Goal: Information Seeking & Learning: Learn about a topic

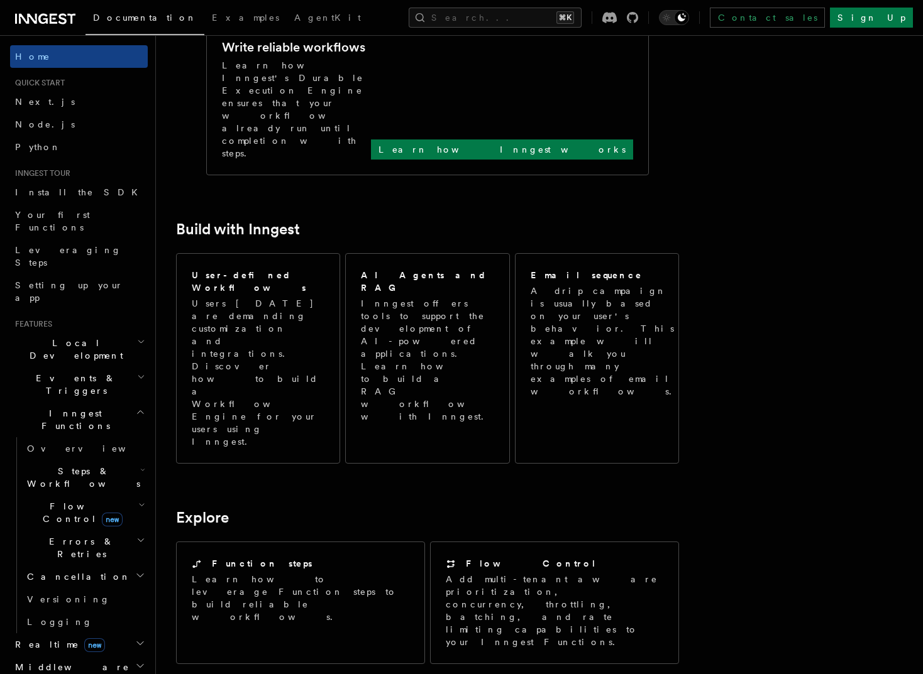
scroll to position [674, 0]
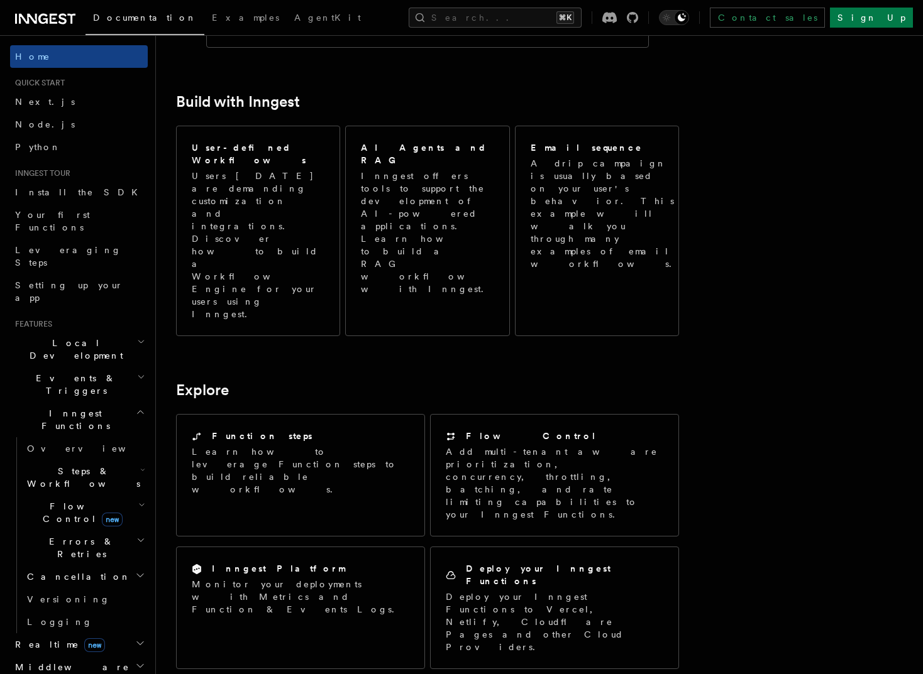
click at [483, 528] on article "Inngest Documentation Inngest is an event-driven durable execution platform tha…" at bounding box center [479, 319] width 606 height 1876
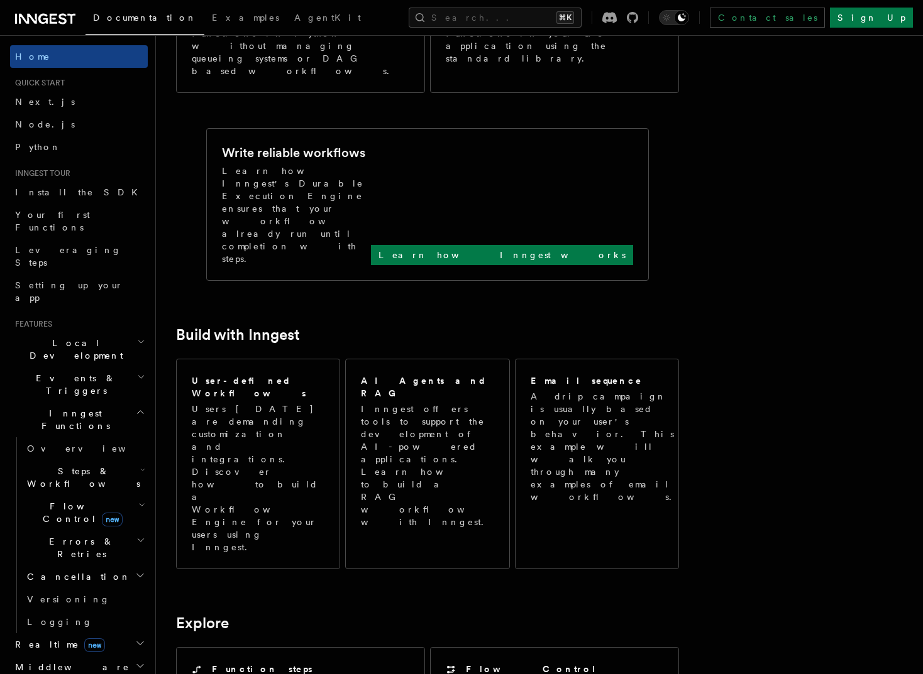
scroll to position [28, 0]
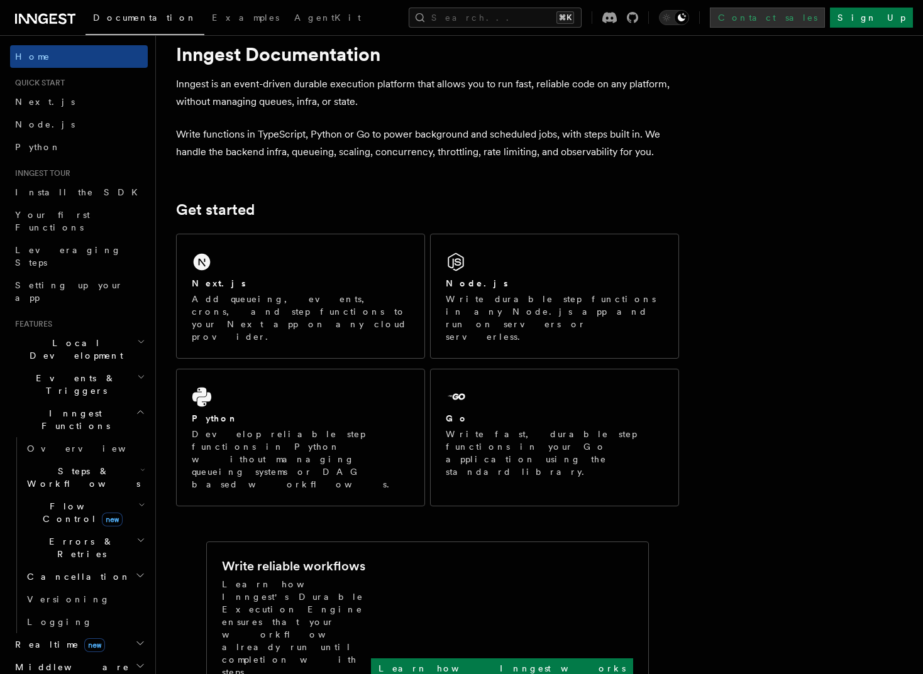
click at [825, 24] on link "Contact sales" at bounding box center [767, 18] width 115 height 20
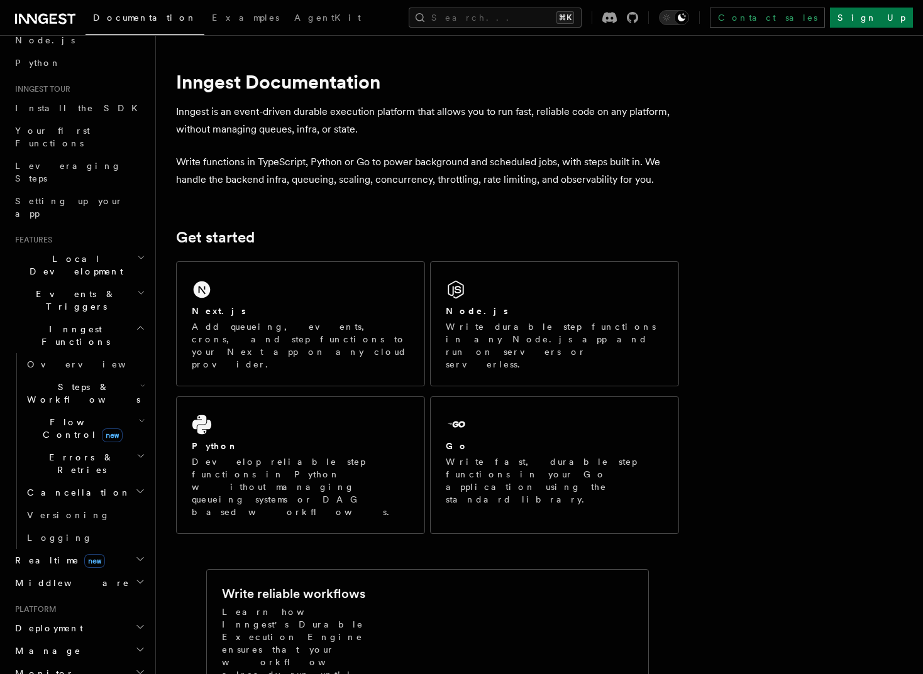
scroll to position [89, 0]
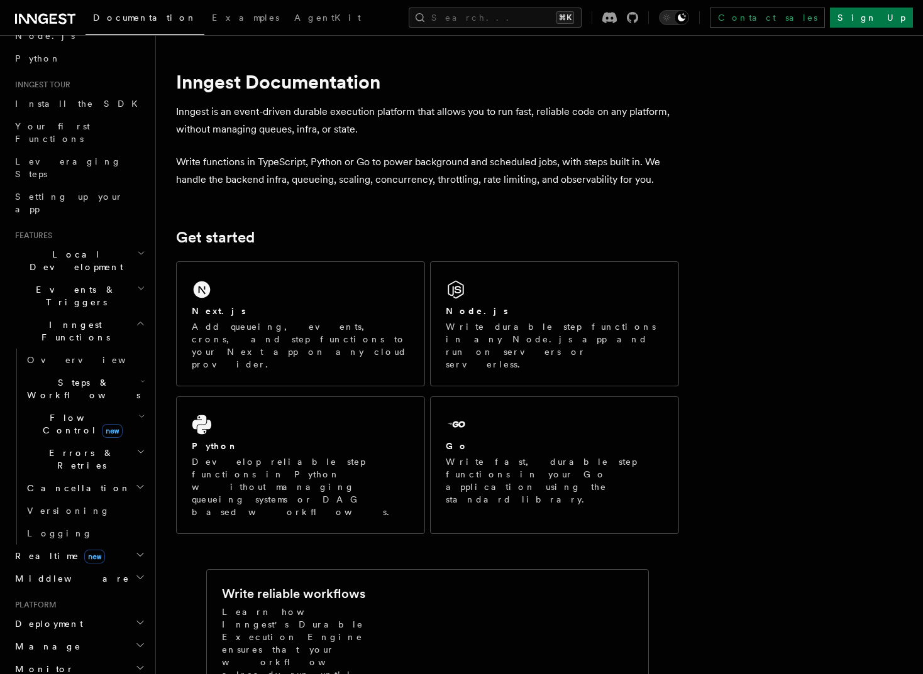
click at [137, 243] on h2 "Local Development" at bounding box center [79, 260] width 138 height 35
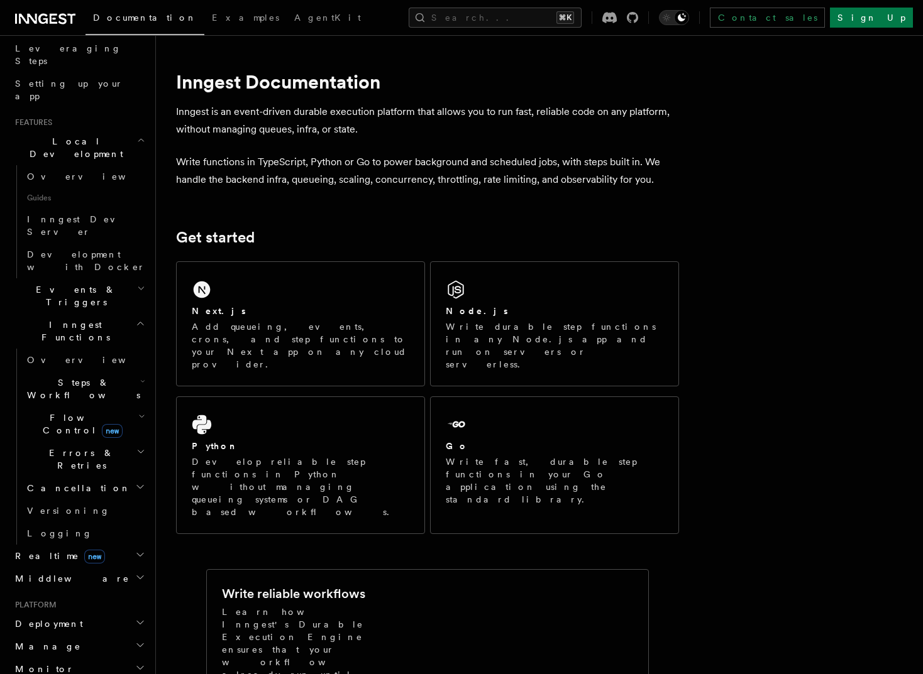
scroll to position [204, 0]
click at [114, 277] on h2 "Events & Triggers" at bounding box center [79, 294] width 138 height 35
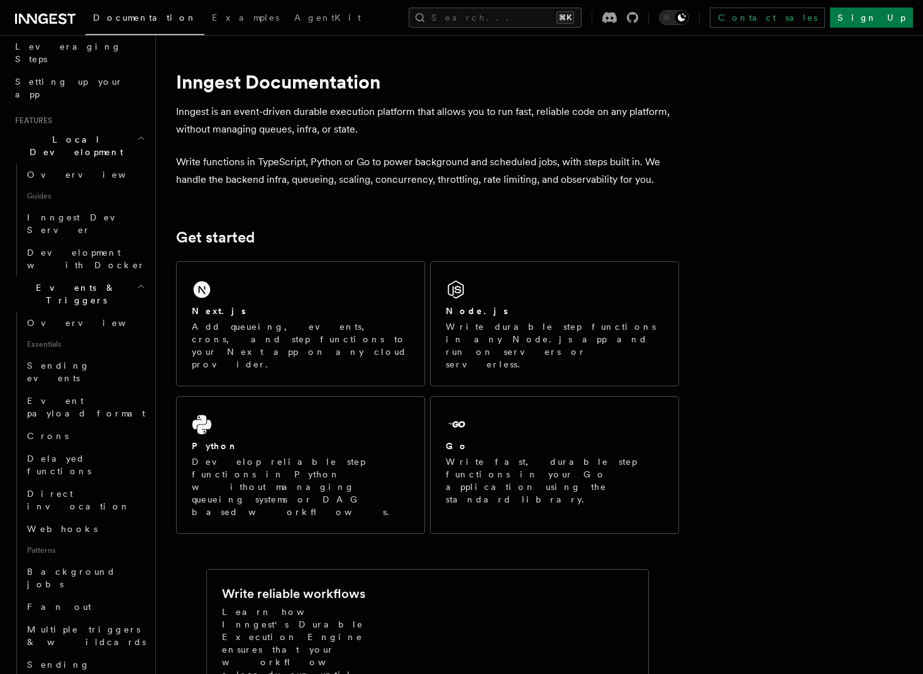
click at [114, 277] on h2 "Events & Triggers" at bounding box center [79, 294] width 138 height 35
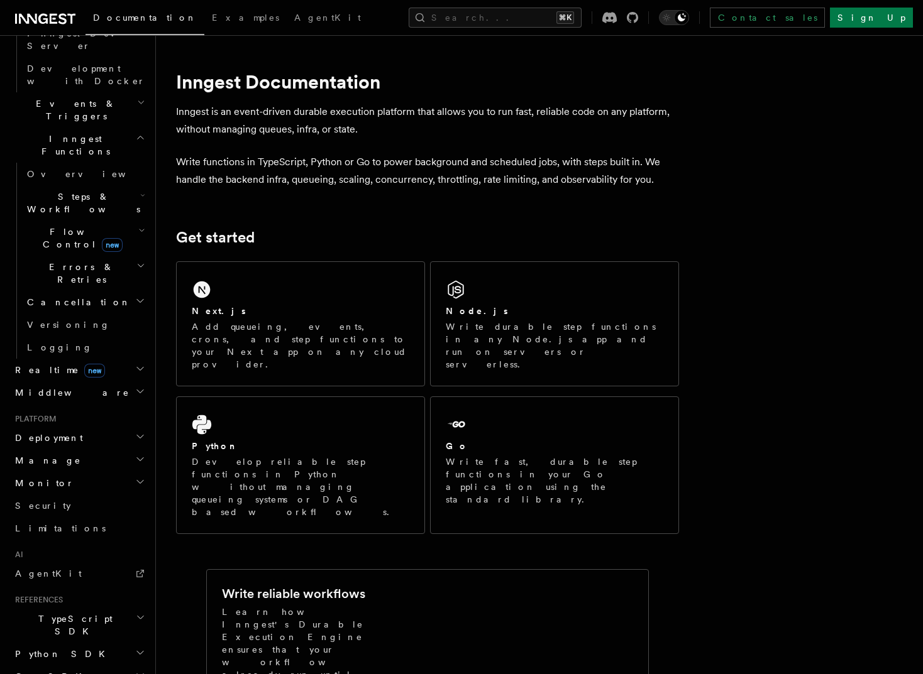
scroll to position [419, 0]
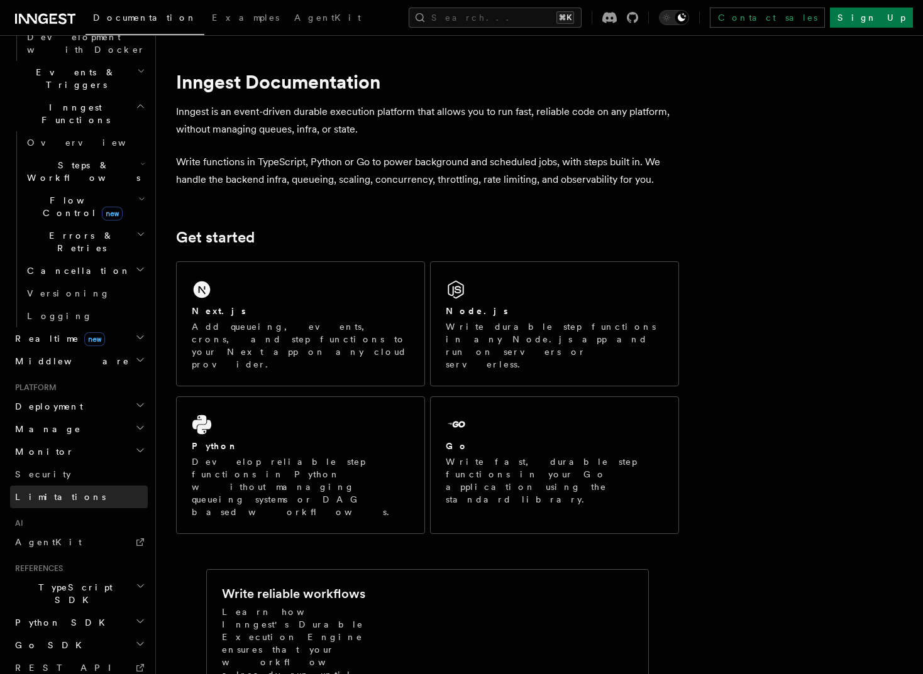
click at [107, 486] on link "Limitations" at bounding box center [79, 497] width 138 height 23
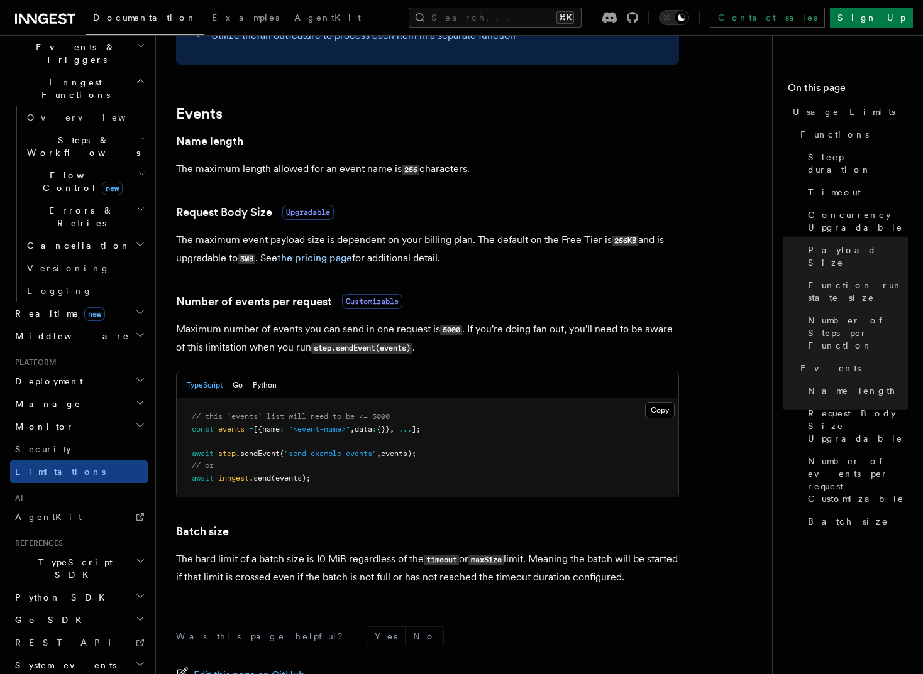
scroll to position [1109, 0]
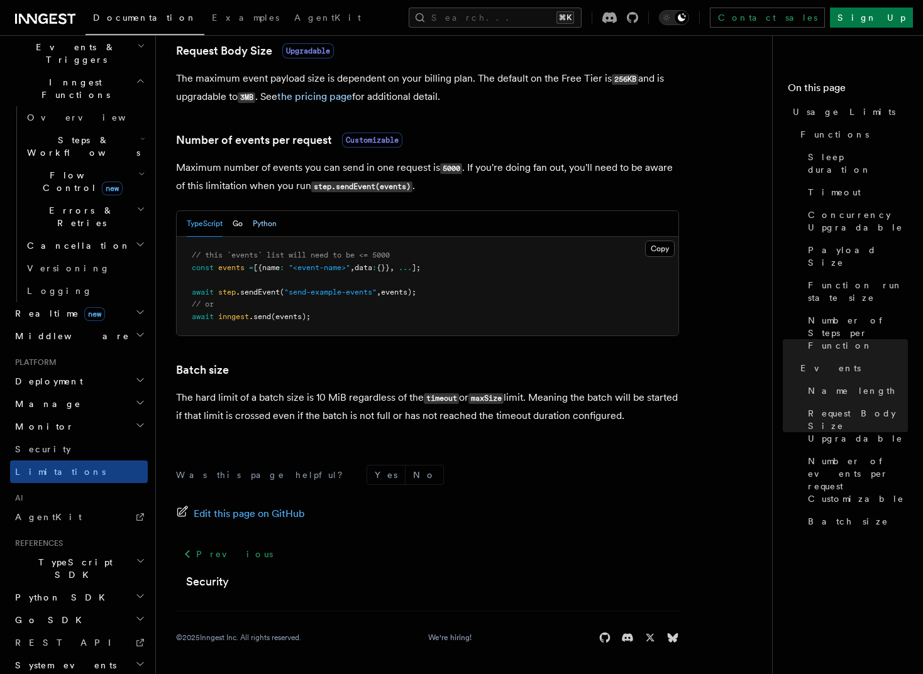
click at [275, 230] on button "Python" at bounding box center [265, 224] width 24 height 26
click at [507, 470] on form "Was this page helpful? Yes No" at bounding box center [427, 475] width 503 height 20
